Goal: Information Seeking & Learning: Learn about a topic

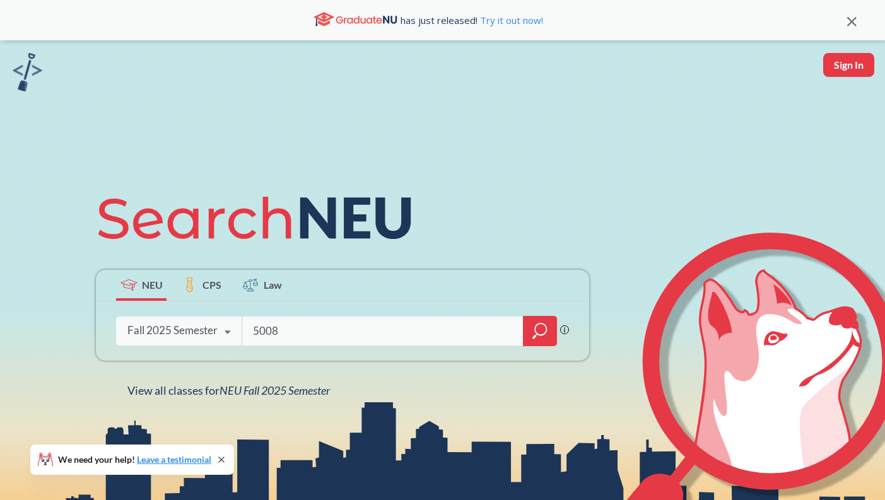
type input "5008"
click at [551, 332] on div at bounding box center [540, 331] width 34 height 30
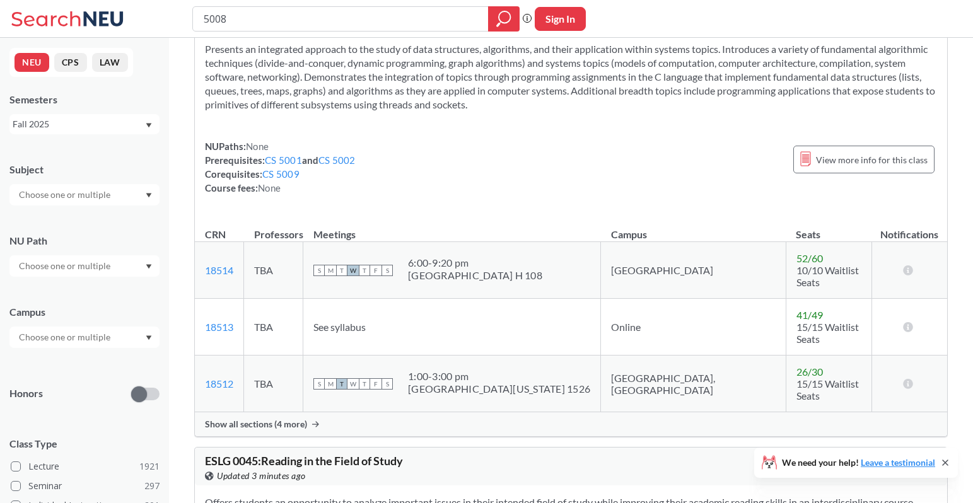
scroll to position [384, 0]
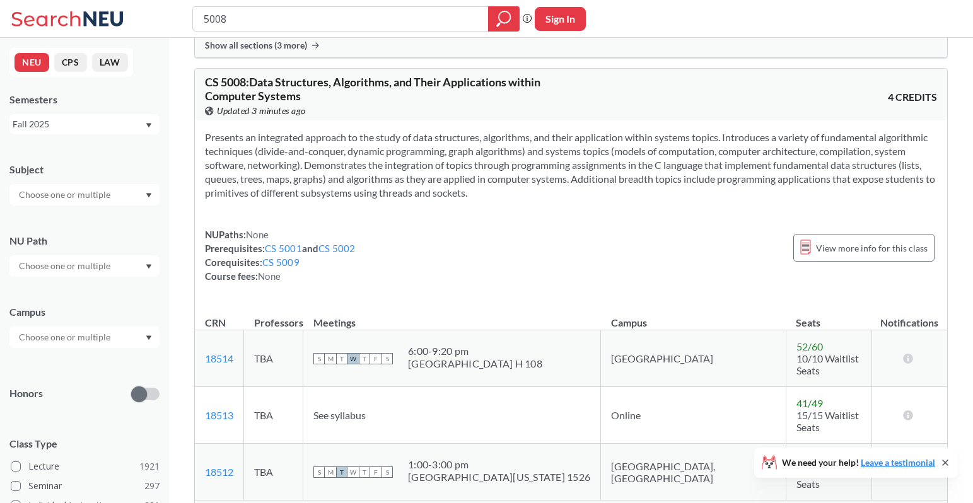
click at [286, 499] on span "Show all sections (4 more)" at bounding box center [256, 512] width 102 height 11
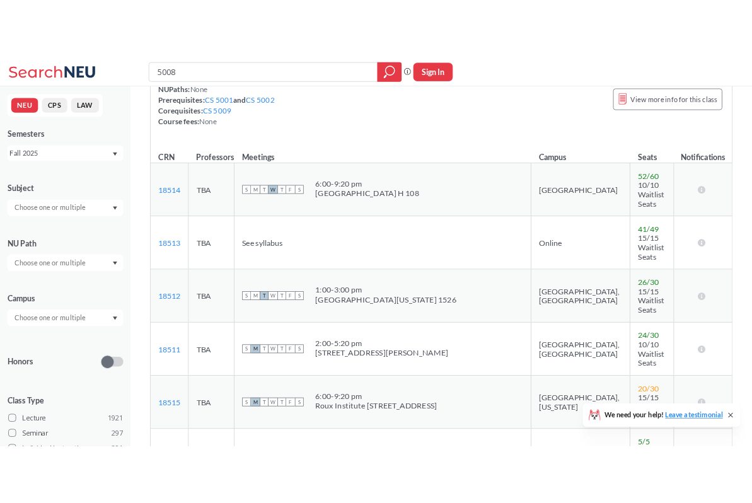
scroll to position [551, 0]
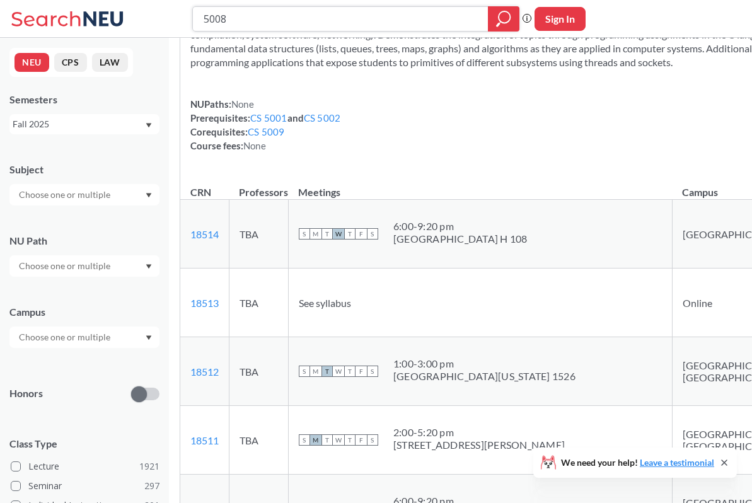
drag, startPoint x: 386, startPoint y: 17, endPoint x: -69, endPoint y: 16, distance: 455.3
type input "5220"
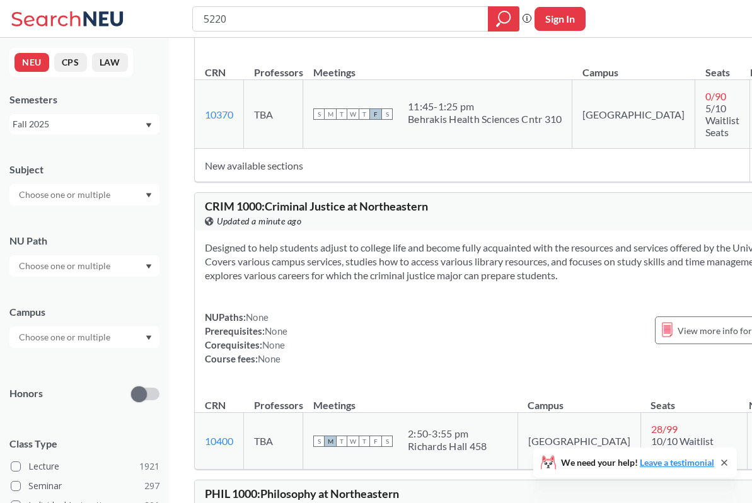
scroll to position [7070, 0]
click at [204, 16] on input "5220" at bounding box center [340, 18] width 277 height 21
type input "DS5220"
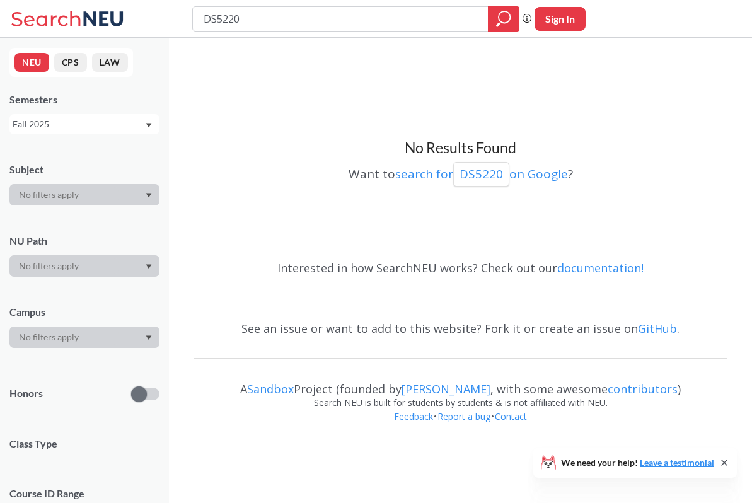
click at [216, 21] on input "DS5220" at bounding box center [340, 18] width 277 height 21
type input "DS 5220"
click at [494, 20] on div at bounding box center [504, 18] width 32 height 25
